Goal: Navigation & Orientation: Find specific page/section

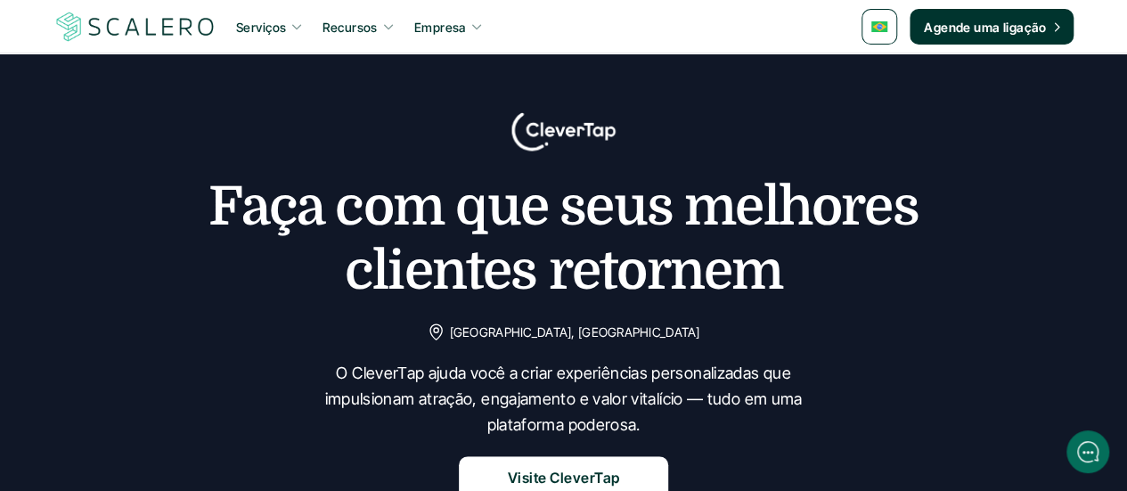
click at [297, 29] on icon at bounding box center [296, 27] width 9 height 5
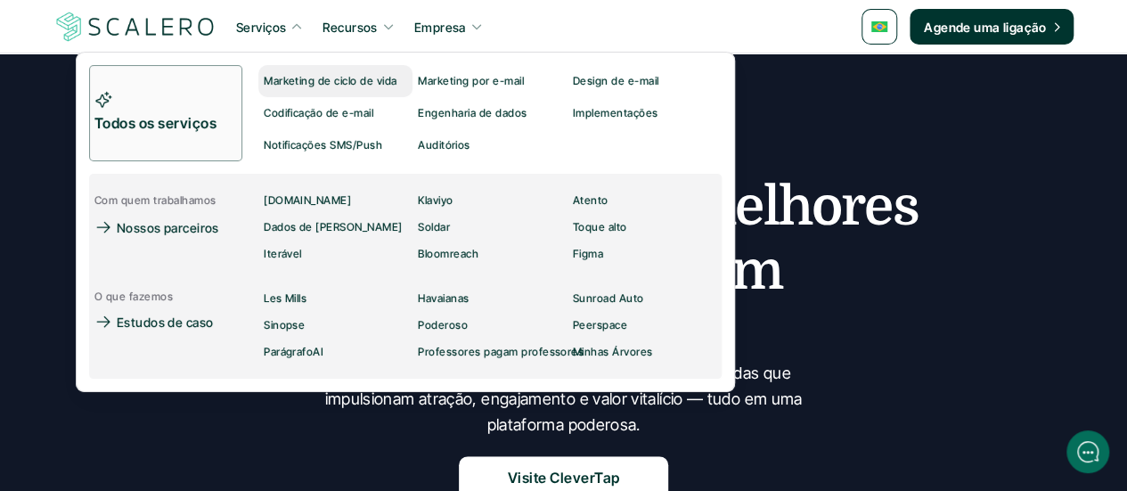
click at [276, 77] on font "Marketing de ciclo de vida" at bounding box center [330, 80] width 133 height 13
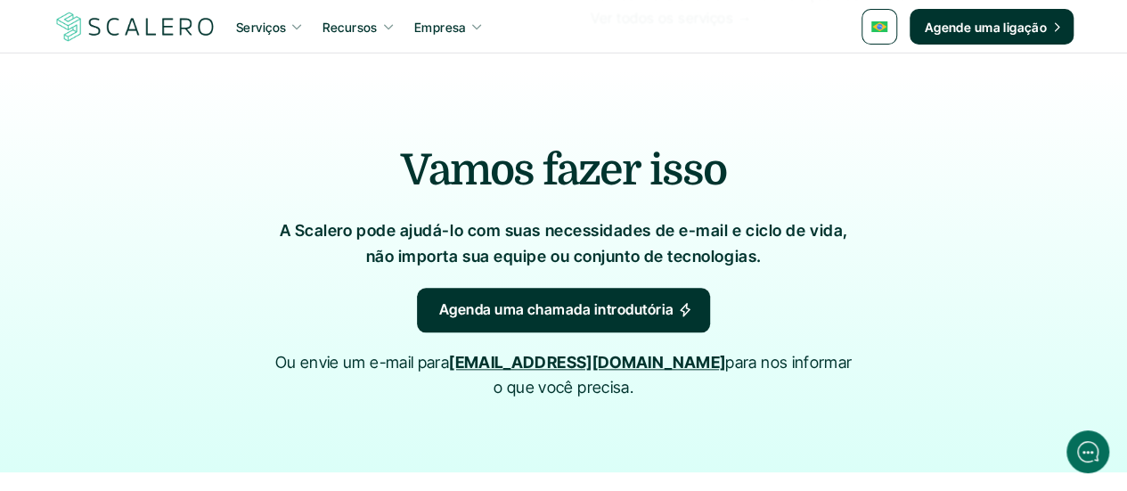
scroll to position [4555, 0]
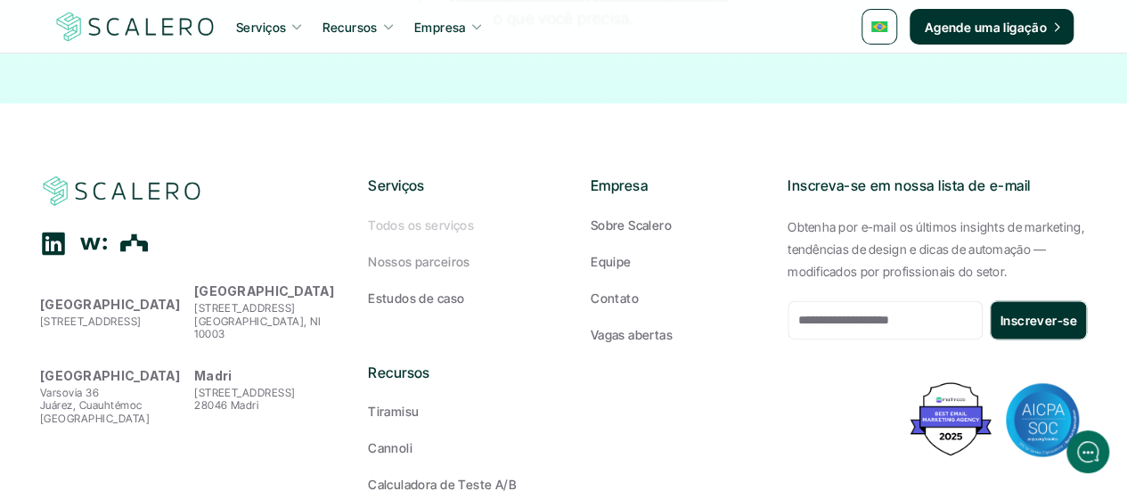
click at [408, 217] on font "Todos os serviços" at bounding box center [421, 224] width 106 height 15
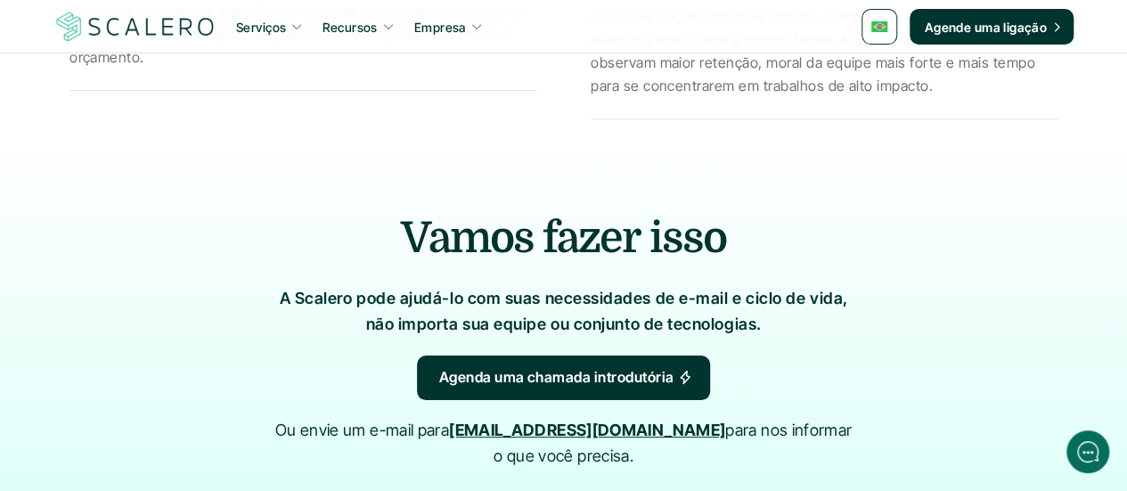
scroll to position [3385, 0]
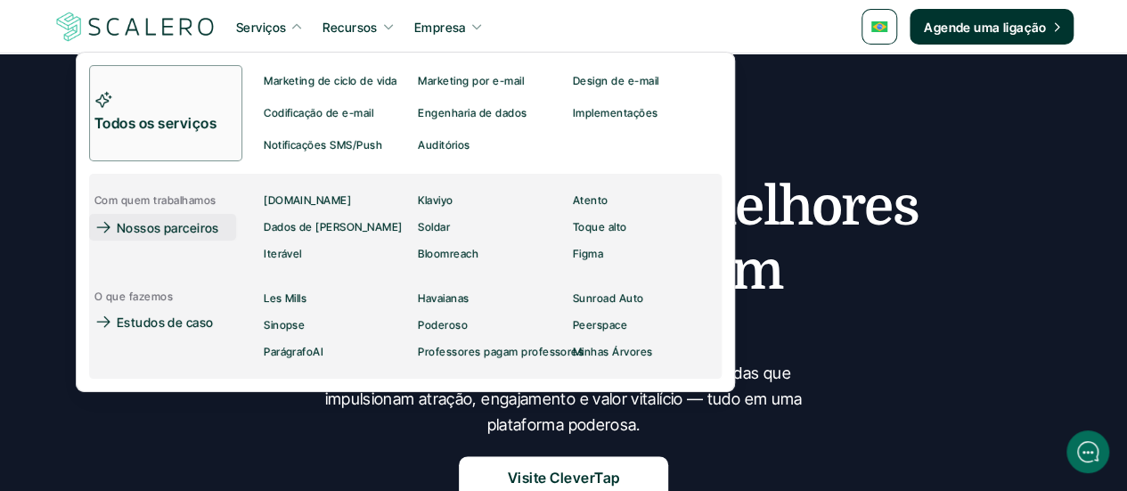
click at [175, 226] on font "Nossos parceiros" at bounding box center [168, 227] width 102 height 15
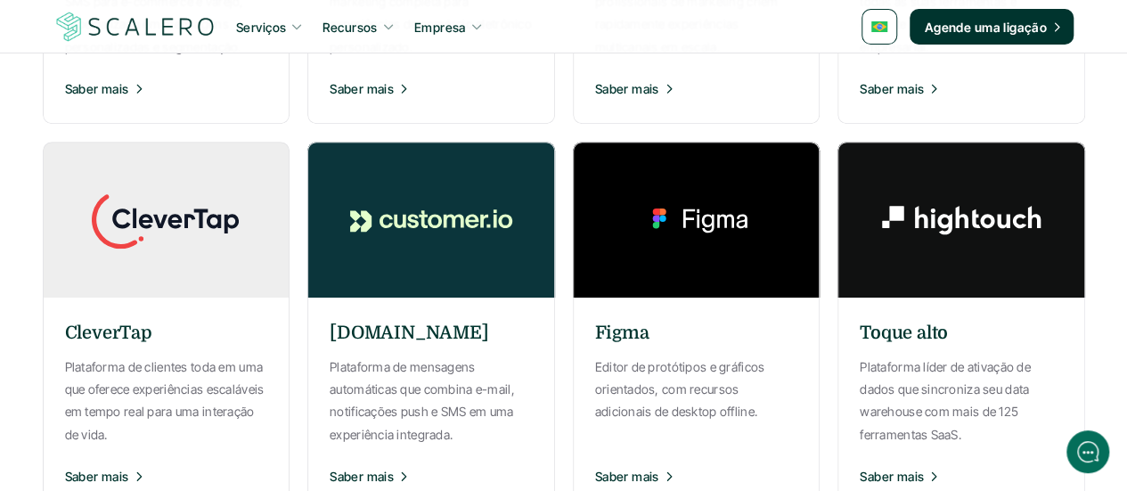
scroll to position [713, 0]
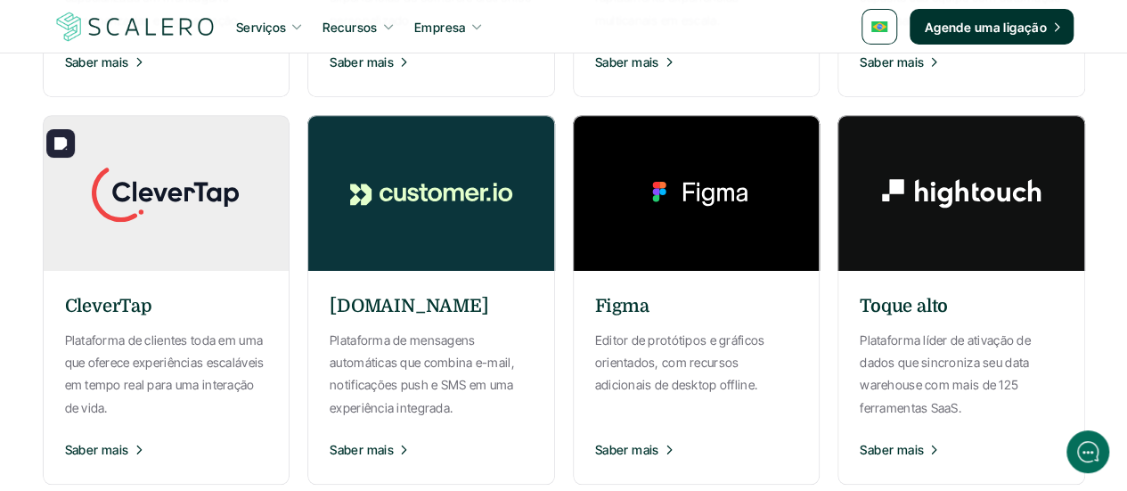
click at [197, 243] on img at bounding box center [165, 193] width 267 height 156
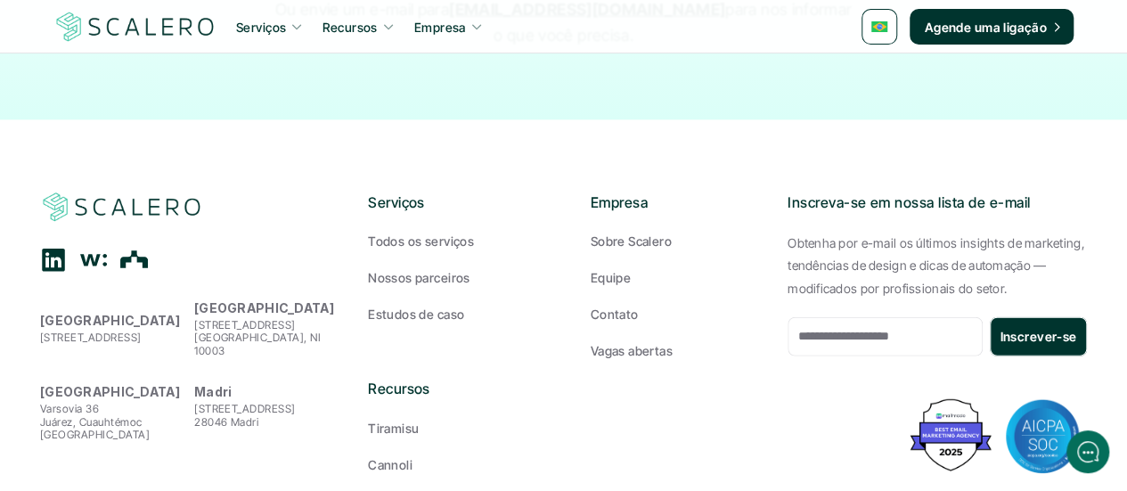
scroll to position [2241, 0]
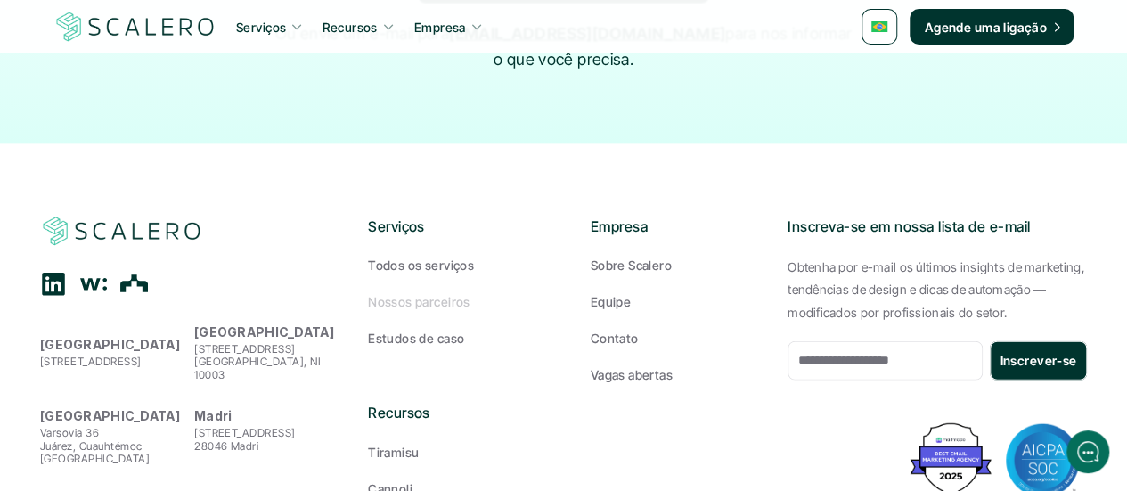
click at [418, 294] on font "Nossos parceiros" at bounding box center [419, 301] width 102 height 15
